Goal: Task Accomplishment & Management: Complete application form

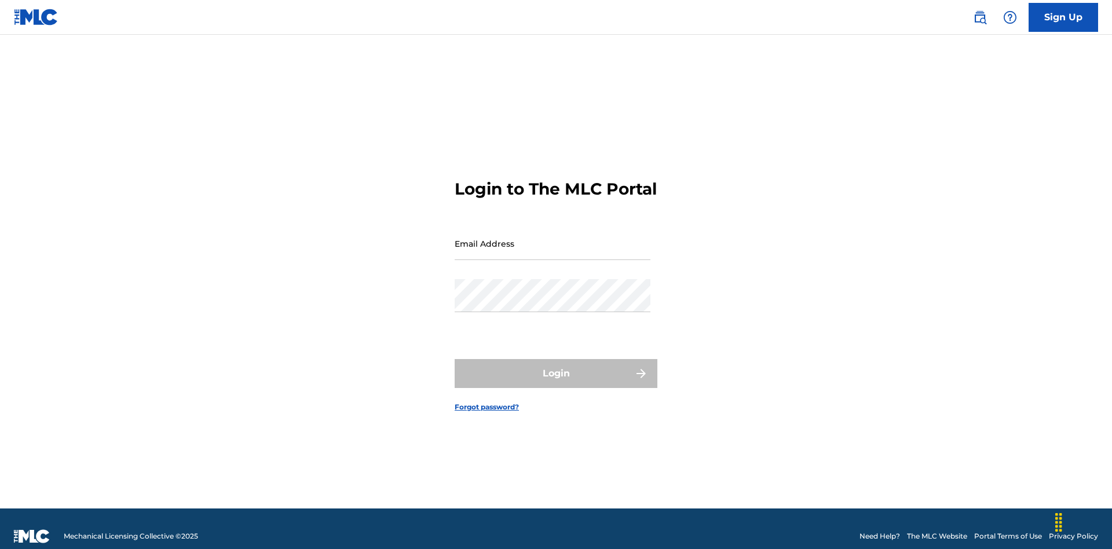
scroll to position [15, 0]
click at [553, 238] on input "Email Address" at bounding box center [553, 243] width 196 height 33
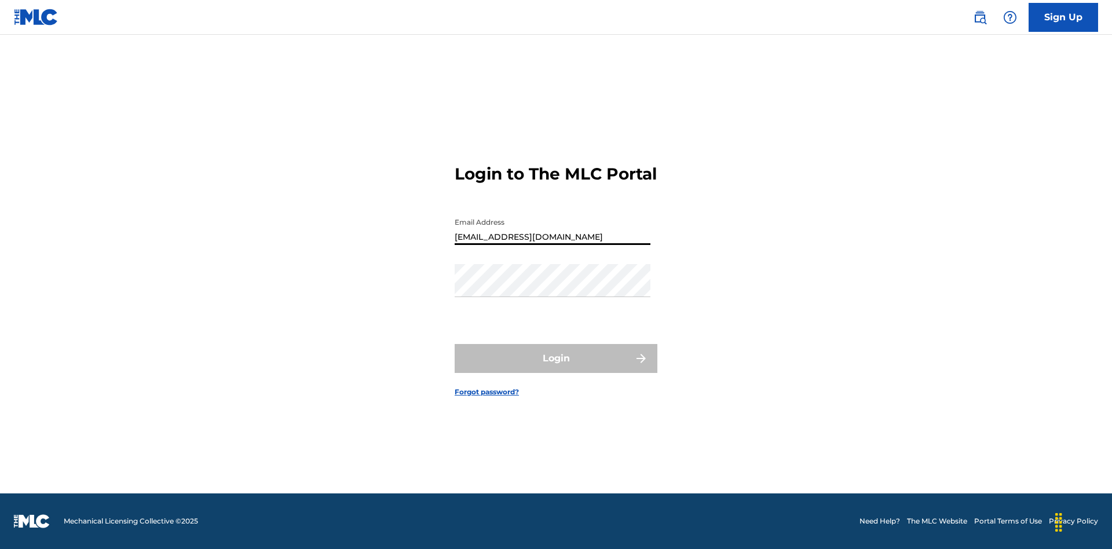
type input "Duke.McTesterson@gmail.com"
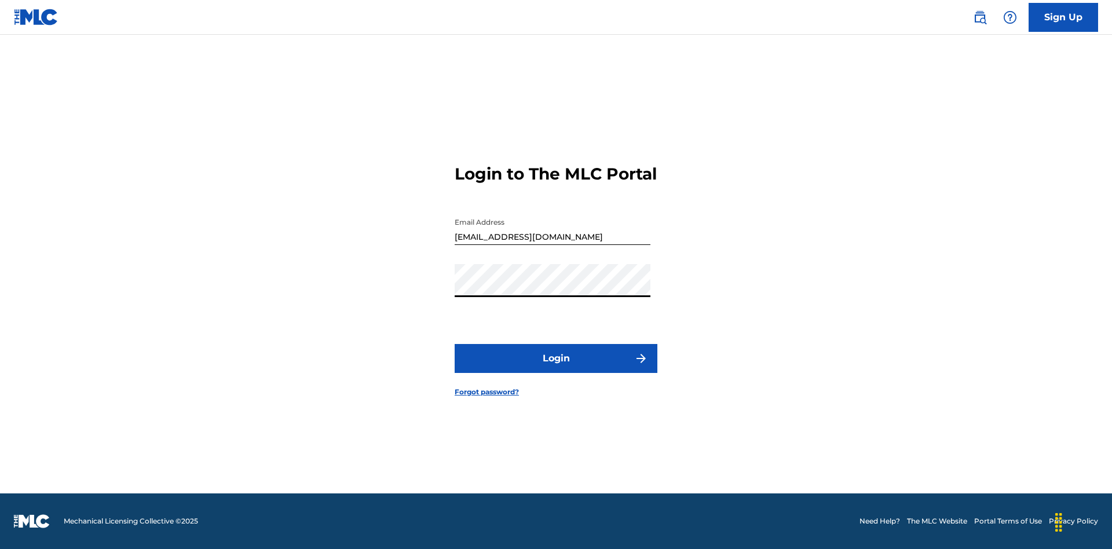
click at [556, 368] on button "Login" at bounding box center [556, 358] width 203 height 29
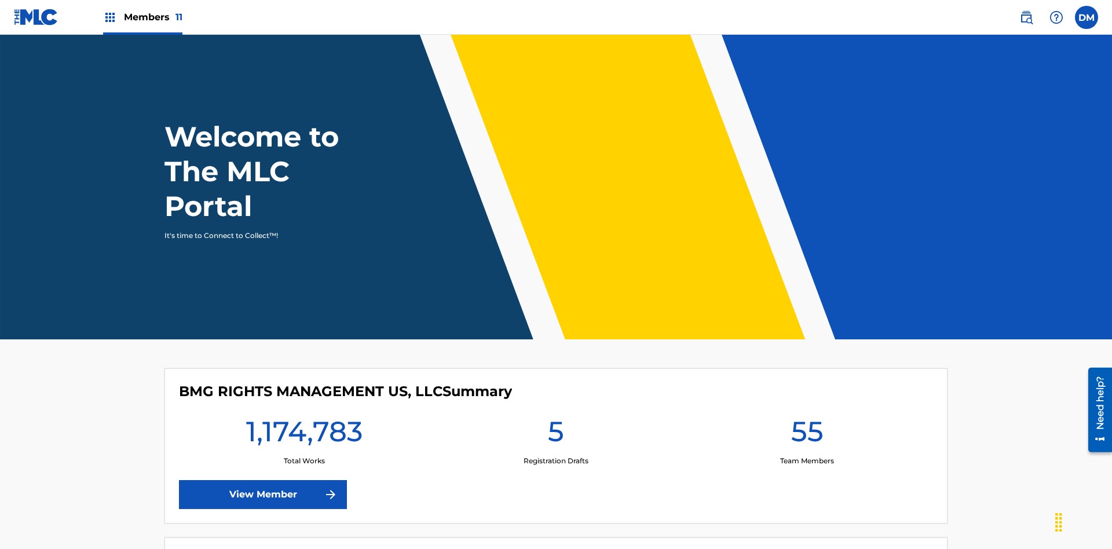
scroll to position [50, 0]
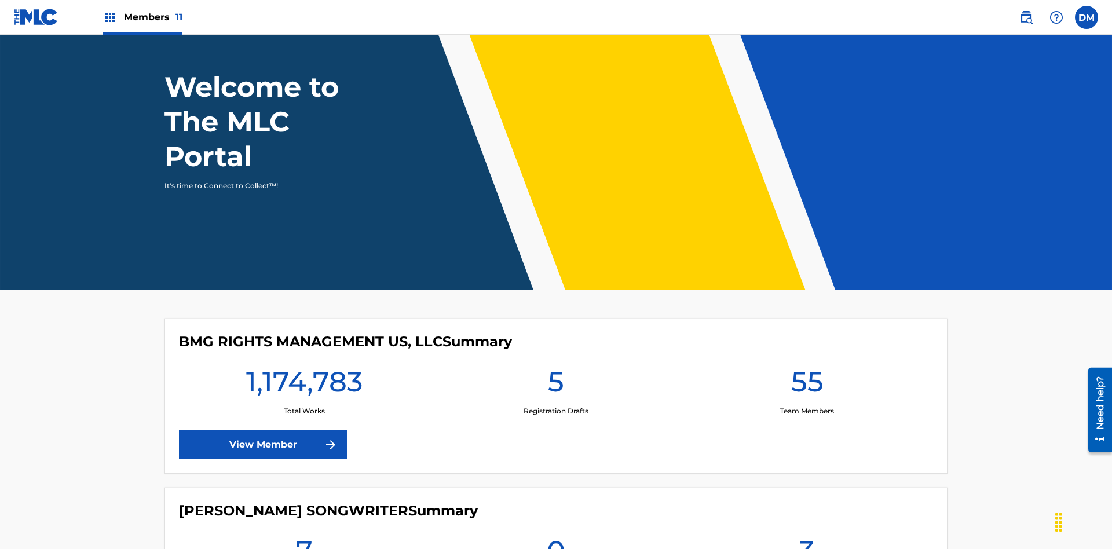
click at [143, 17] on span "Members 11" at bounding box center [153, 16] width 59 height 13
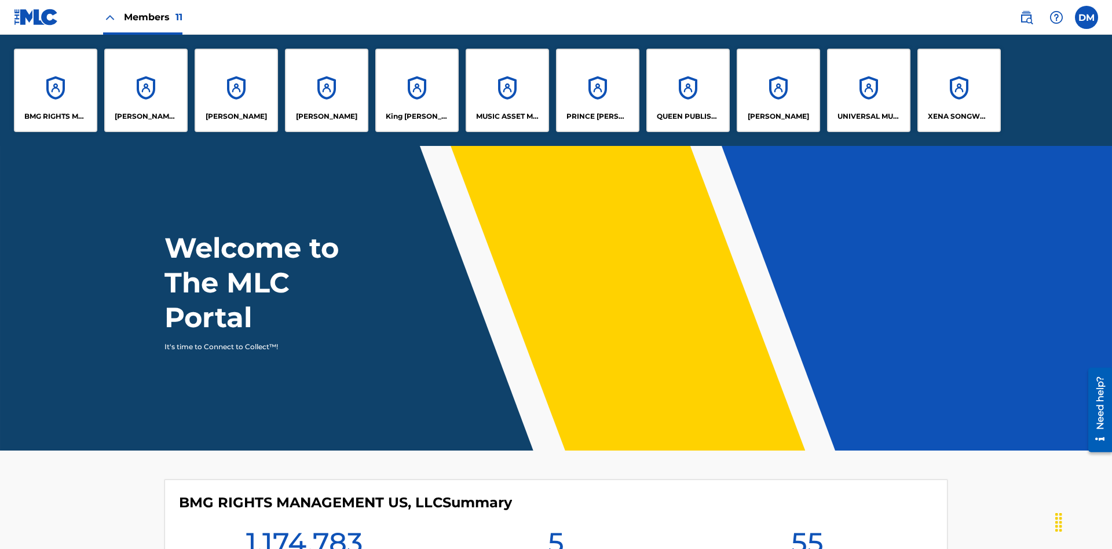
click at [868, 116] on p "UNIVERSAL MUSIC PUB GROUP" at bounding box center [869, 116] width 63 height 10
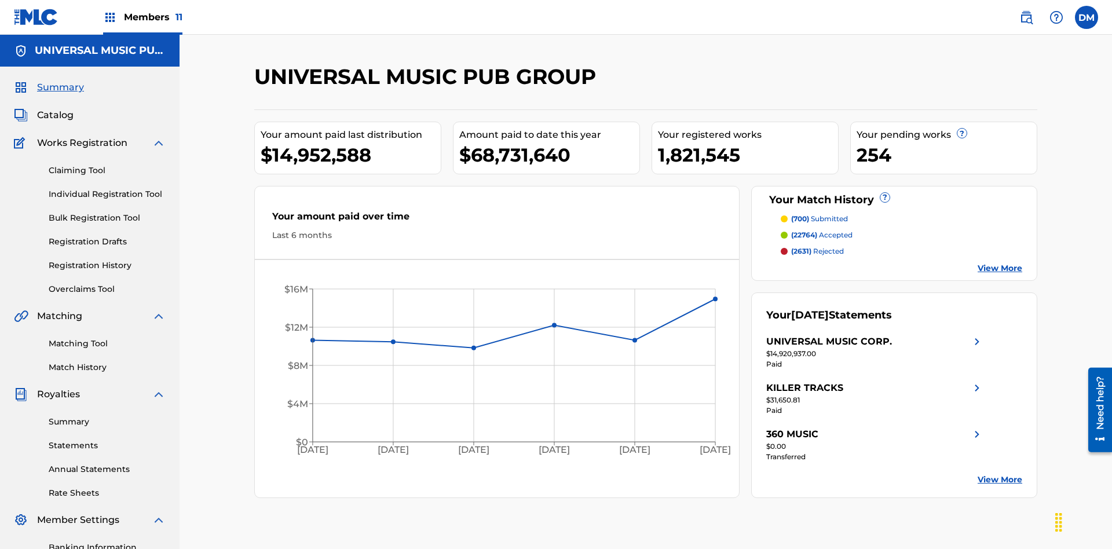
click at [107, 188] on link "Individual Registration Tool" at bounding box center [107, 194] width 117 height 12
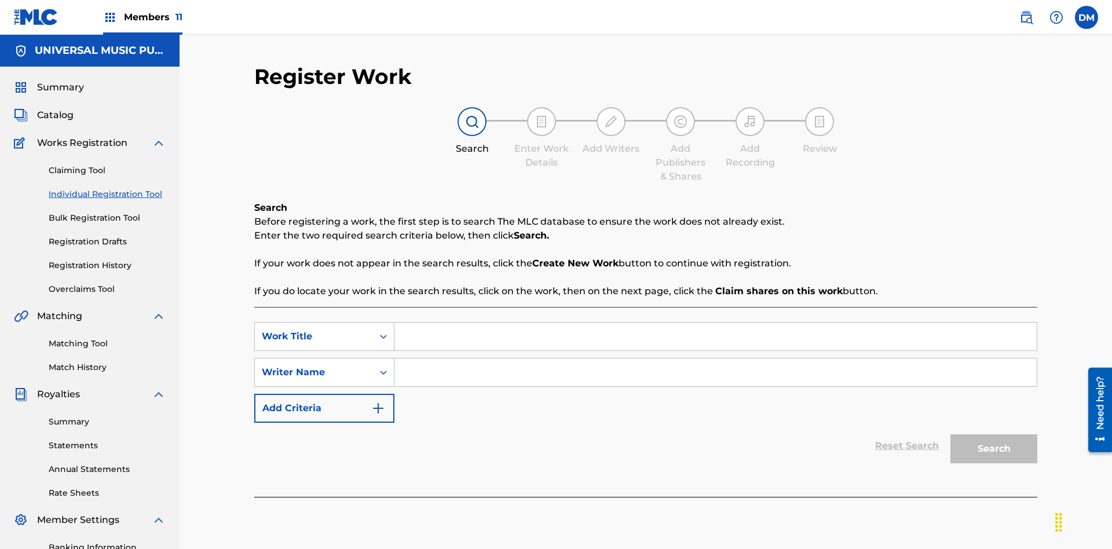
scroll to position [169, 0]
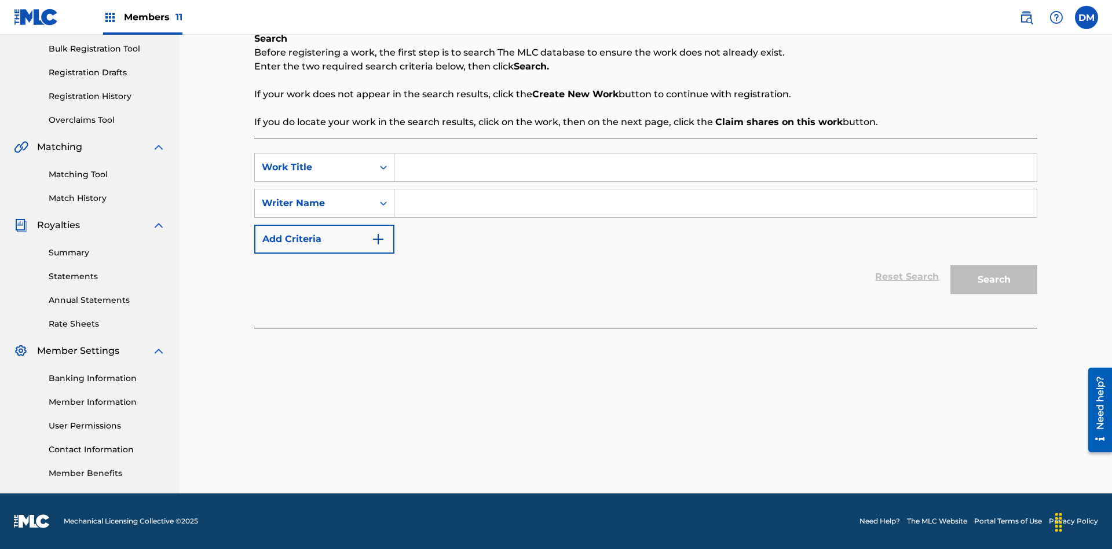
click at [716, 167] on input "Search Form" at bounding box center [716, 168] width 643 height 28
type input "Save At Writer-Add Writers Page Prior To Adding Writers"
click at [716, 203] on input "Search Form" at bounding box center [716, 203] width 643 height 28
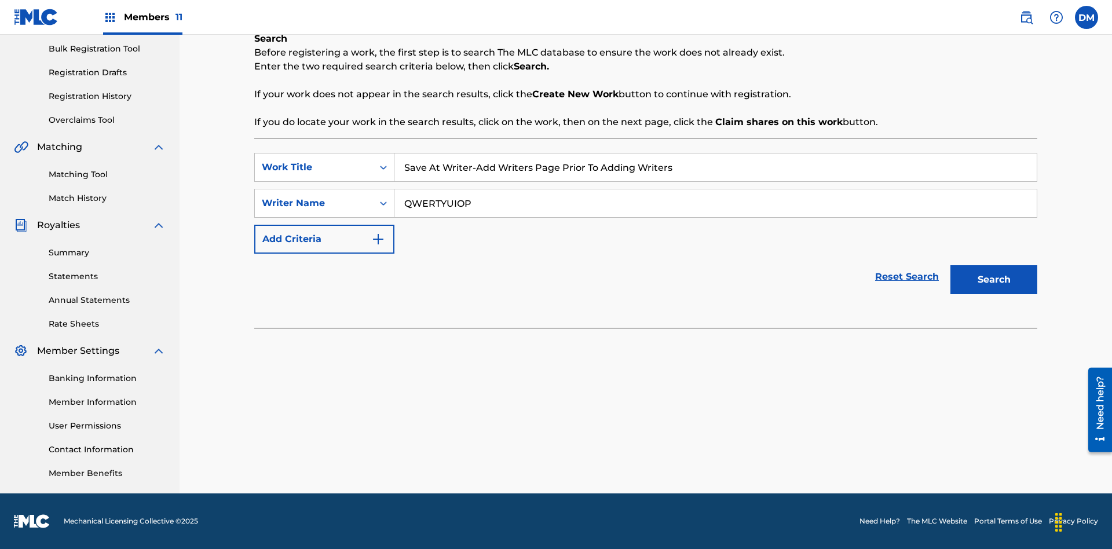
type input "QWERTYUIOP"
click at [994, 280] on button "Search" at bounding box center [994, 279] width 87 height 29
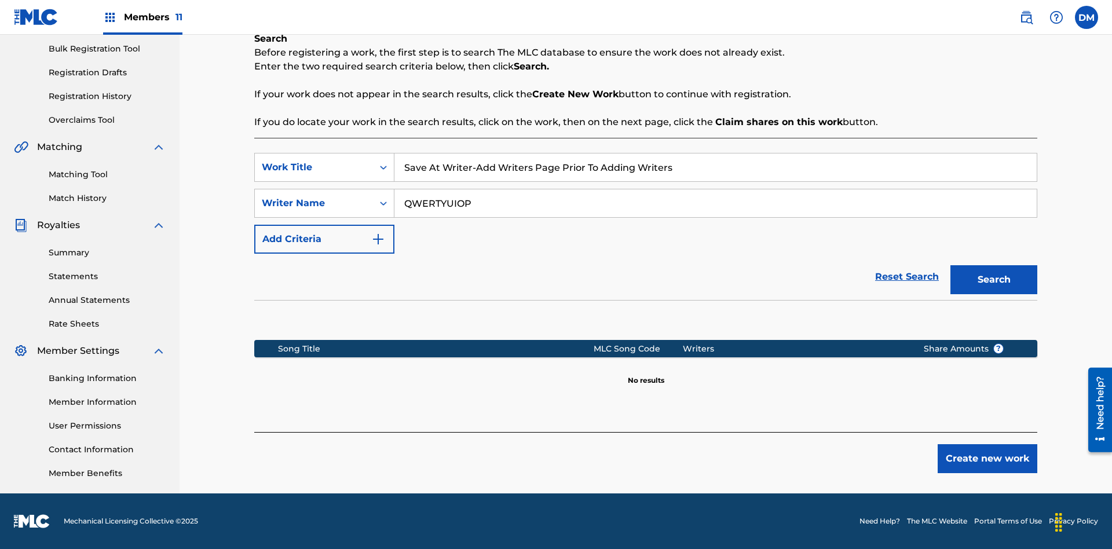
click at [988, 459] on button "Create new work" at bounding box center [988, 458] width 100 height 29
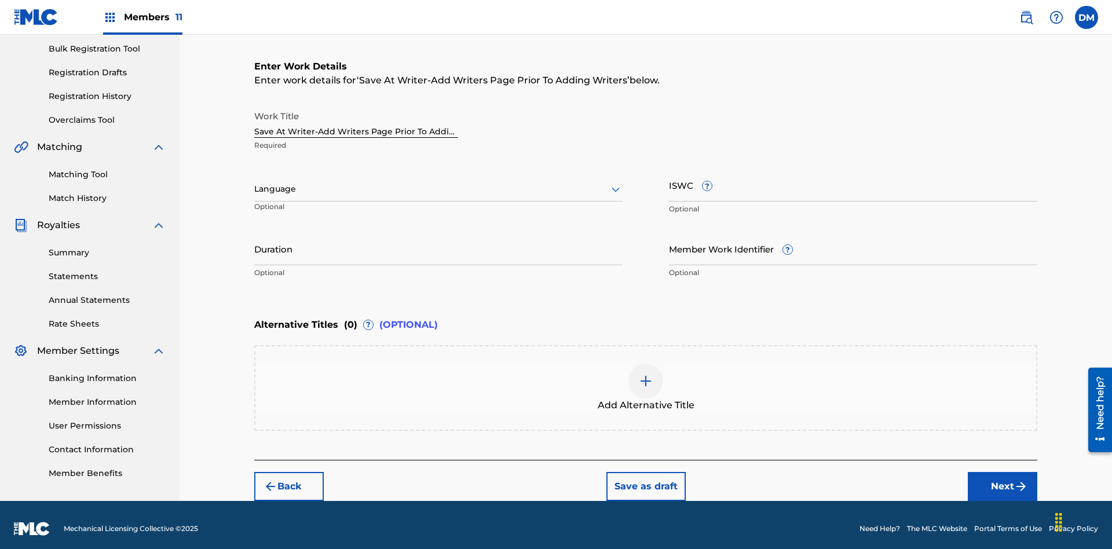
click at [439, 241] on input "Duration" at bounding box center [438, 248] width 368 height 33
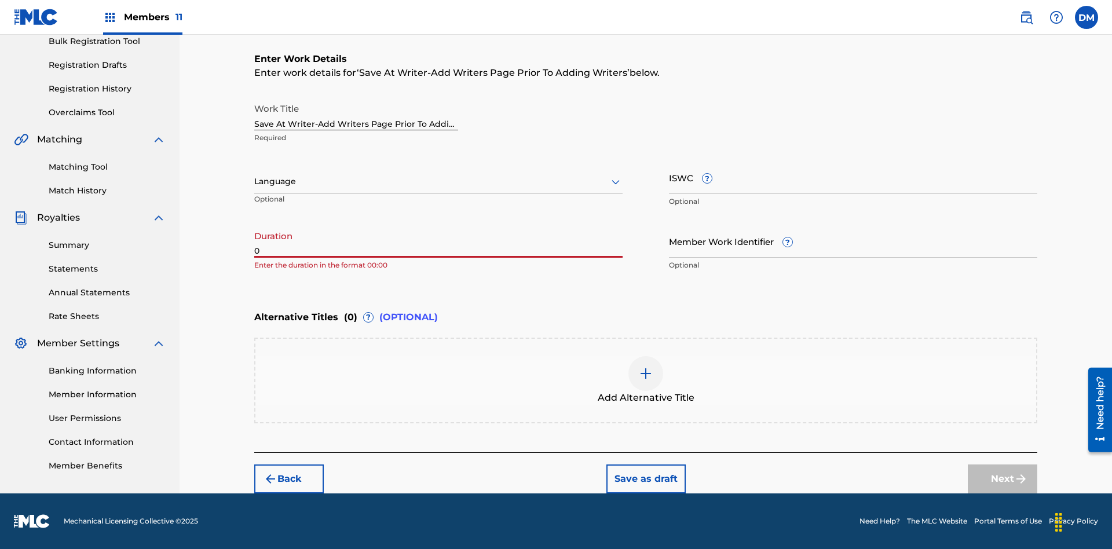
click at [439, 241] on input "0" at bounding box center [438, 241] width 368 height 33
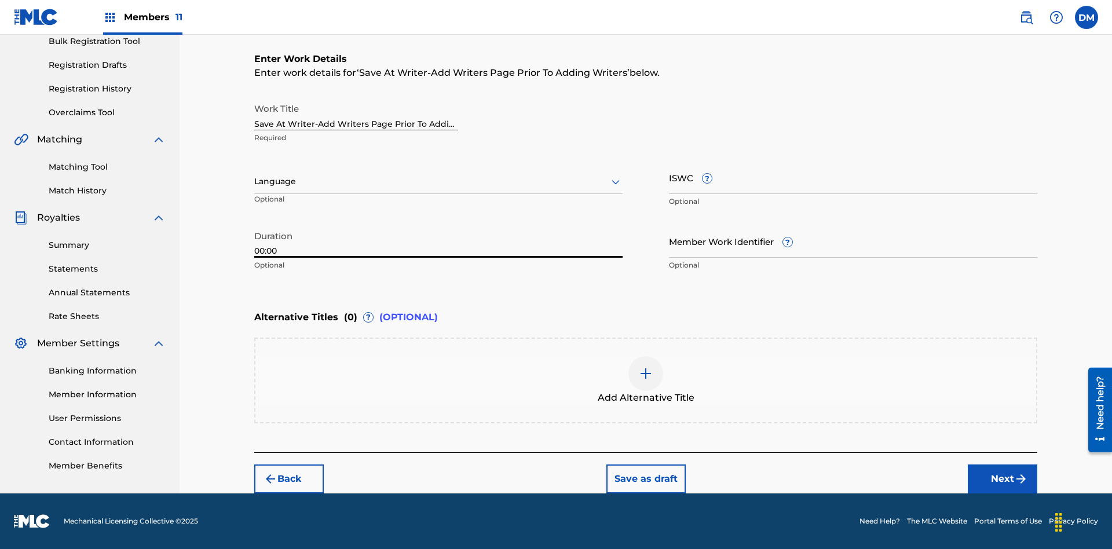
type input "00:00"
click at [616, 182] on icon at bounding box center [616, 182] width 14 height 14
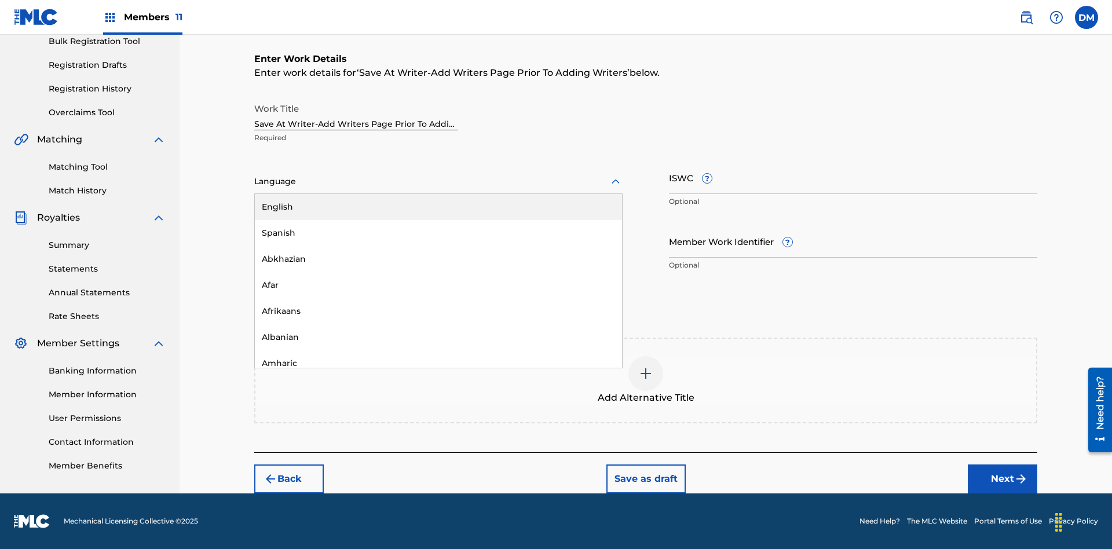
click at [439, 285] on div "Afar" at bounding box center [438, 285] width 367 height 26
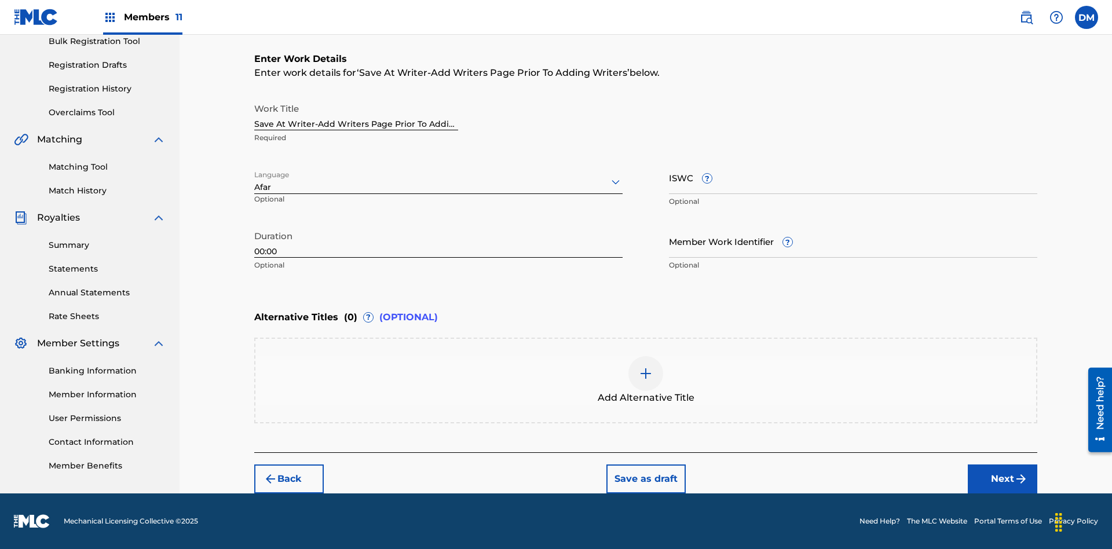
click at [853, 241] on input "Member Work Identifier ?" at bounding box center [853, 241] width 368 height 33
type input "2025.08.11.04"
click at [853, 177] on input "ISWC ?" at bounding box center [853, 177] width 368 height 33
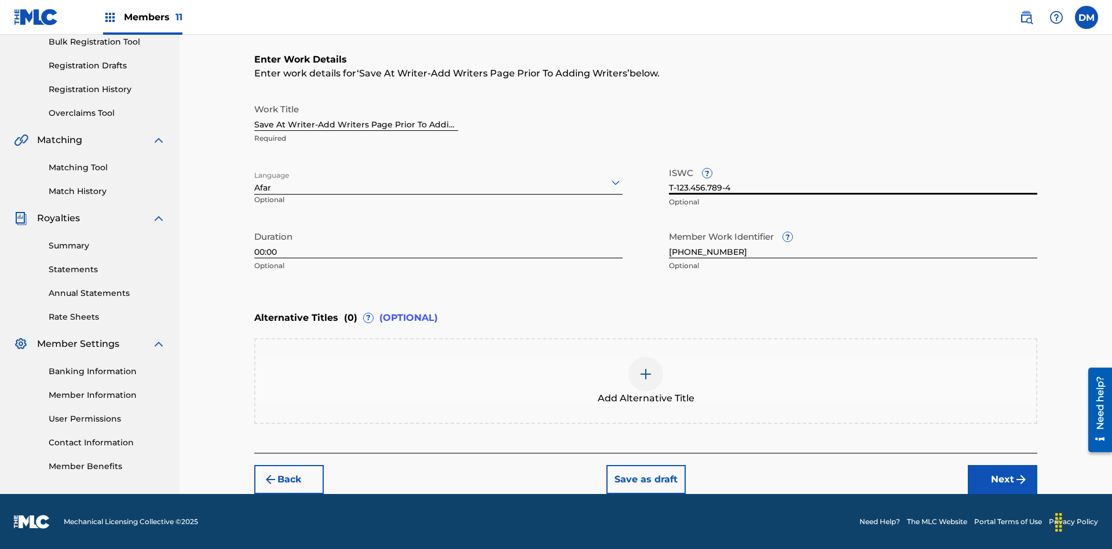
type input "T-123.456.789-4"
click at [646, 381] on div at bounding box center [646, 374] width 35 height 35
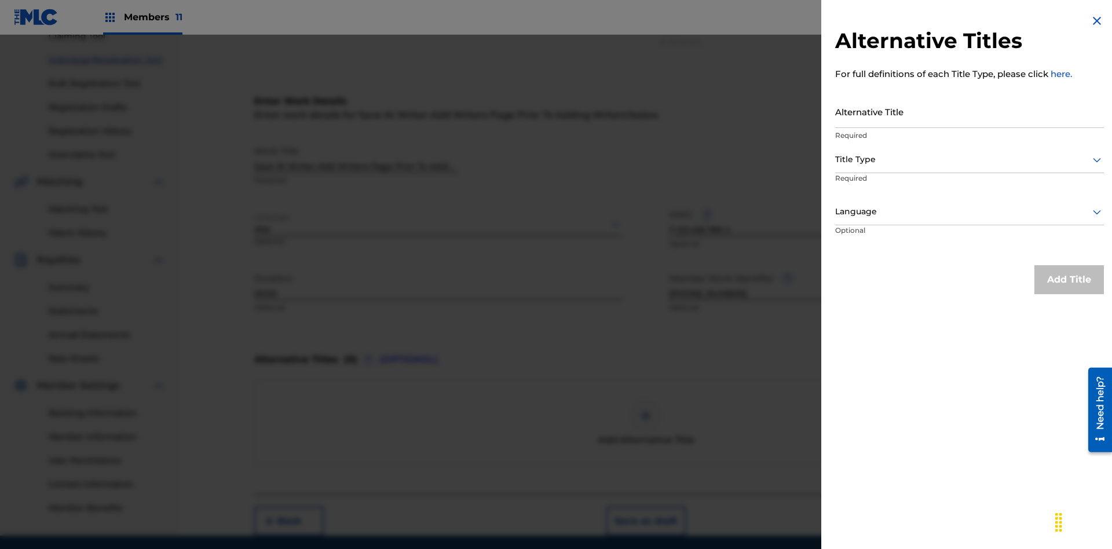
click at [970, 111] on input "Alternative Title" at bounding box center [969, 111] width 269 height 33
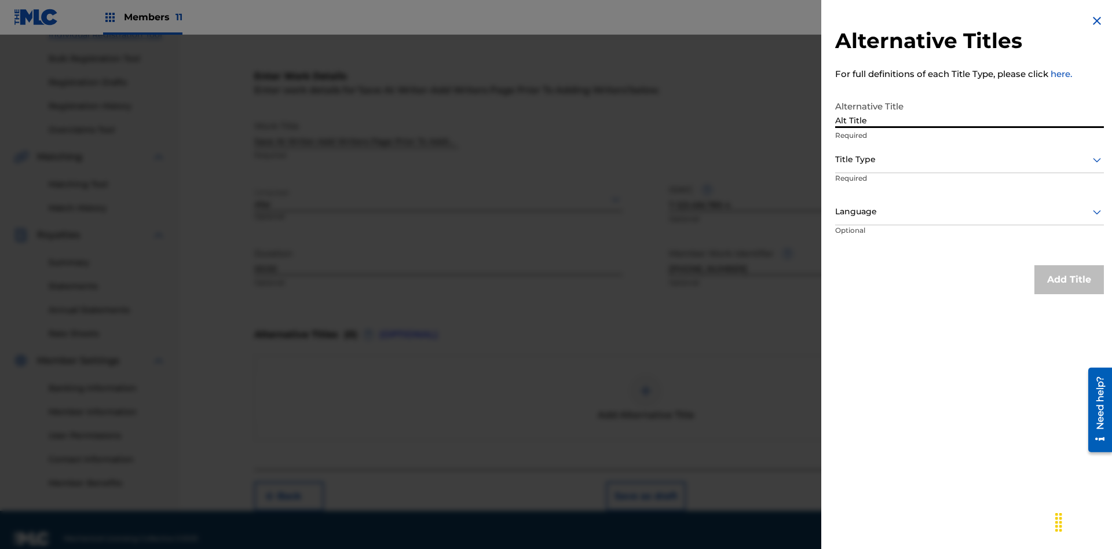
type input "Alt Title"
click at [970, 159] on div at bounding box center [969, 159] width 269 height 14
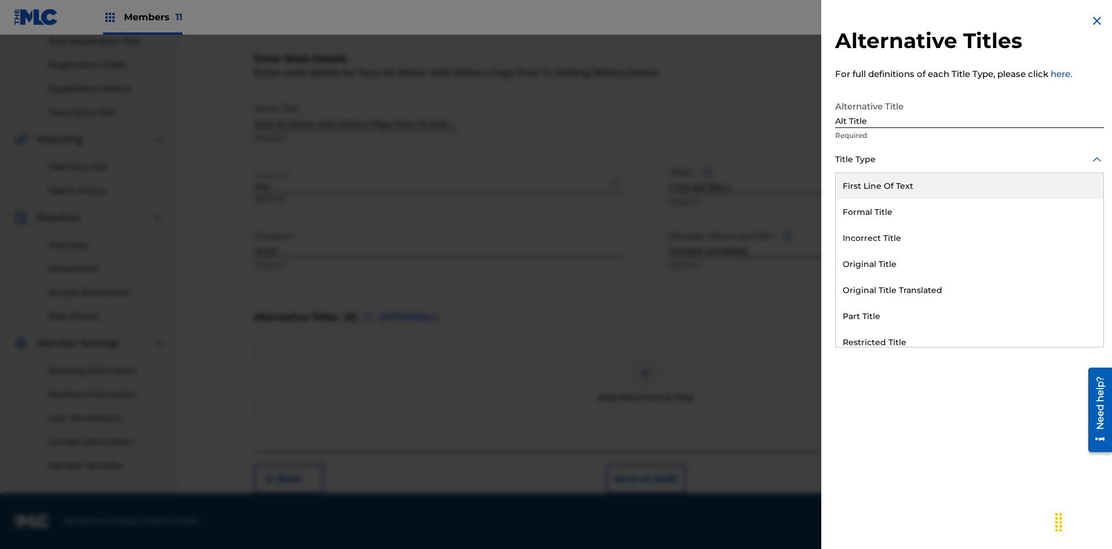
click at [970, 264] on div "Original Title" at bounding box center [970, 264] width 268 height 26
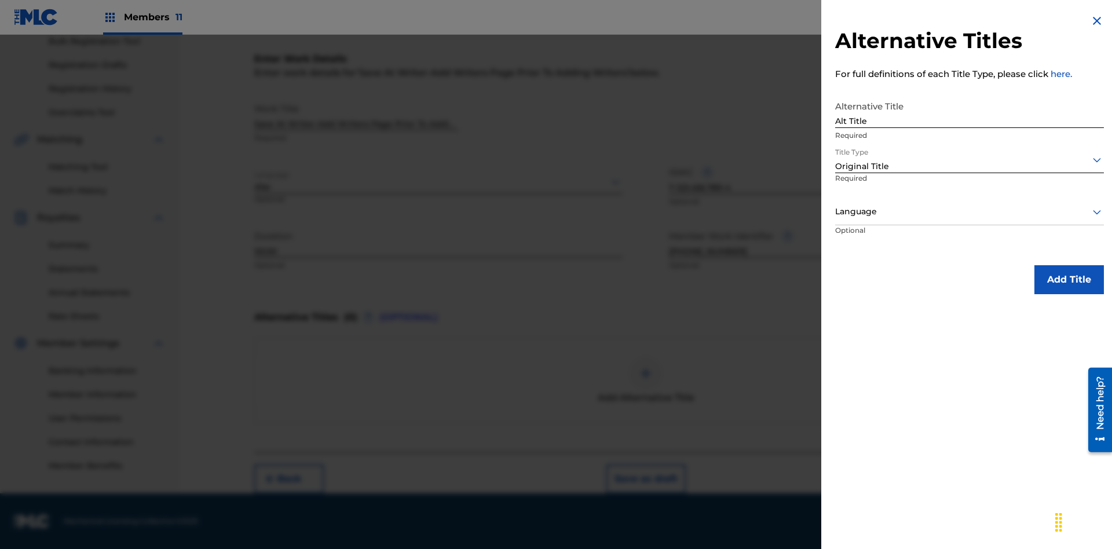
click at [970, 211] on div at bounding box center [969, 212] width 269 height 14
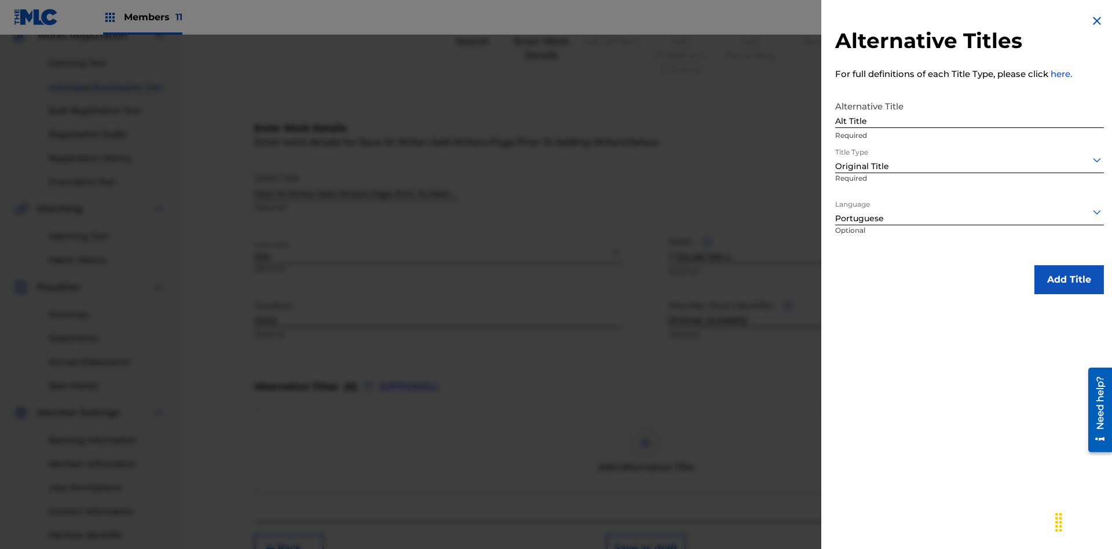
click at [1069, 279] on button "Add Title" at bounding box center [1070, 279] width 70 height 29
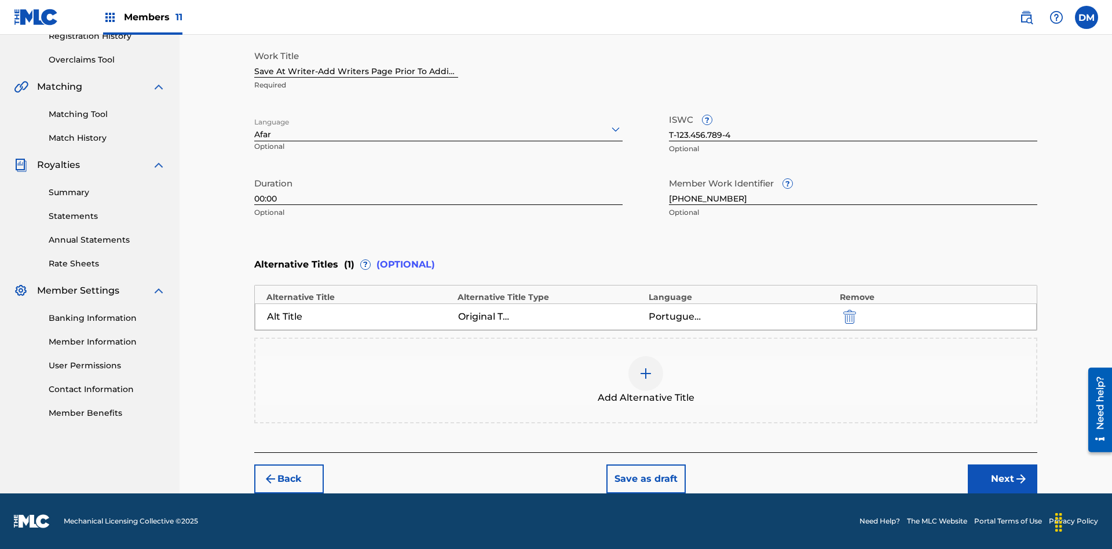
click at [1003, 479] on button "Next" at bounding box center [1003, 479] width 70 height 29
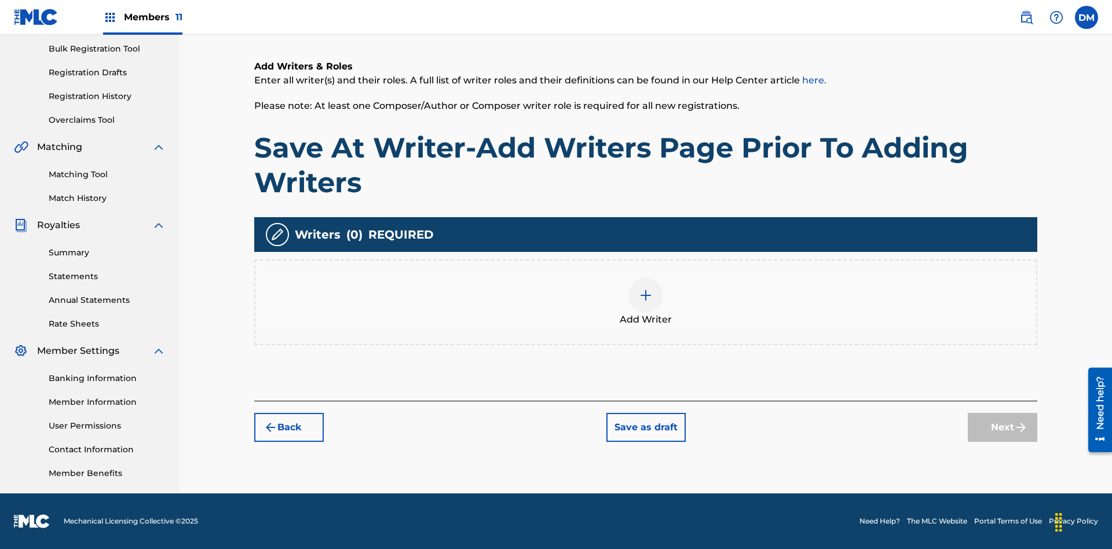
click at [645, 427] on button "Save as draft" at bounding box center [646, 427] width 79 height 29
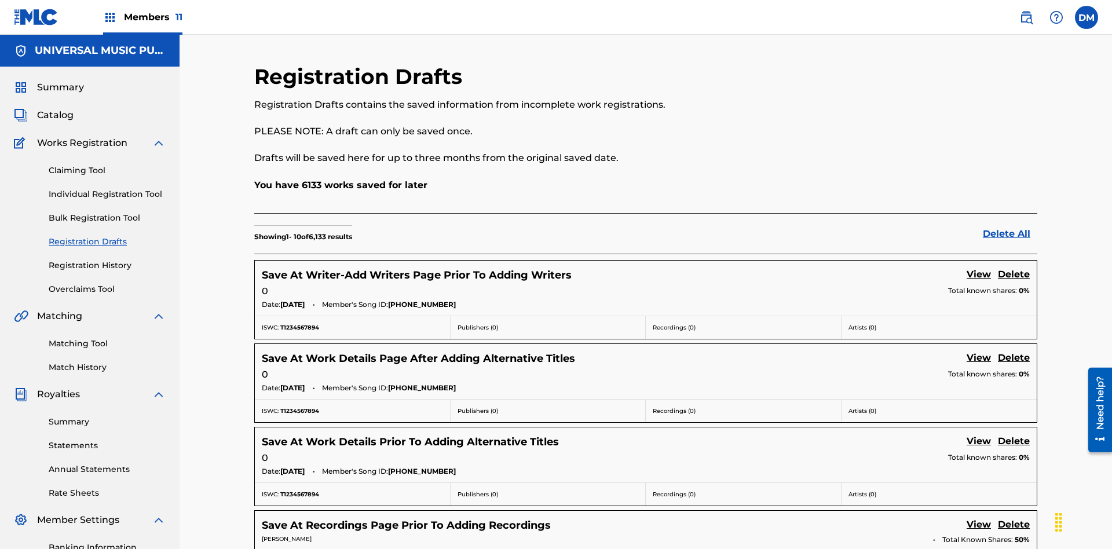
click at [979, 268] on link "View" at bounding box center [979, 276] width 24 height 16
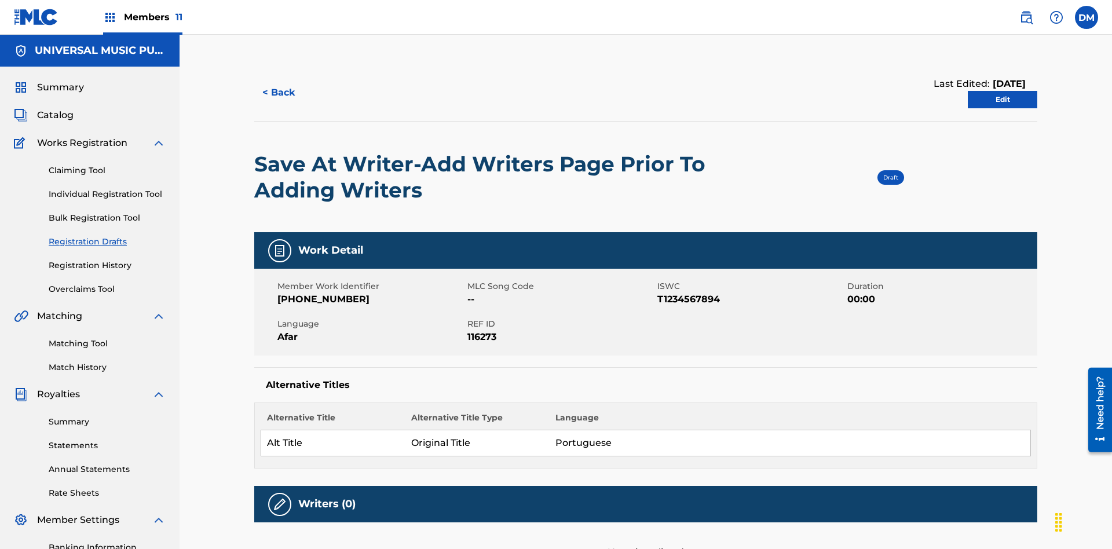
click at [1003, 91] on link "Edit" at bounding box center [1003, 99] width 70 height 17
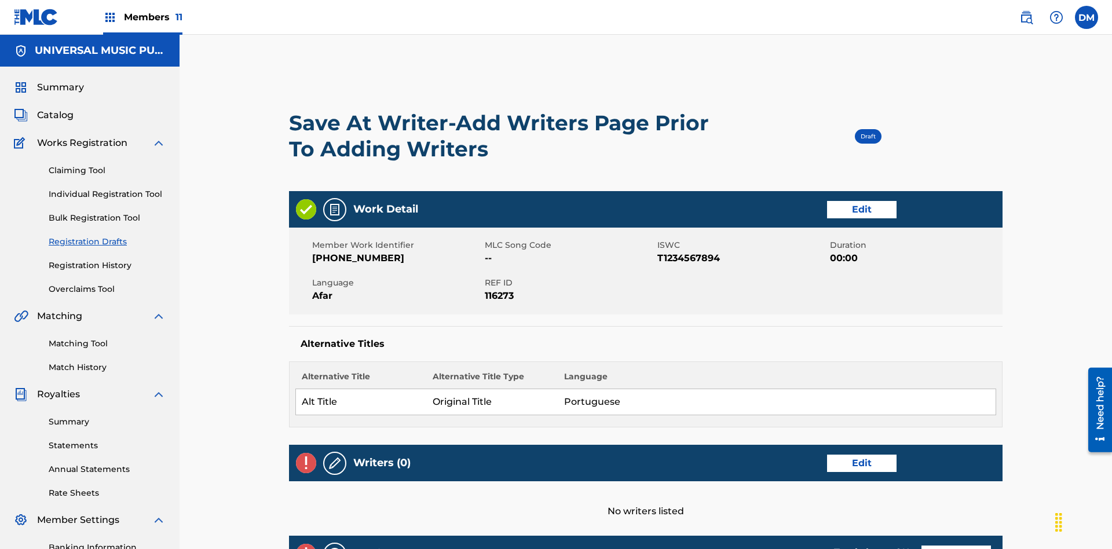
scroll to position [220, 289]
